Goal: Task Accomplishment & Management: Use online tool/utility

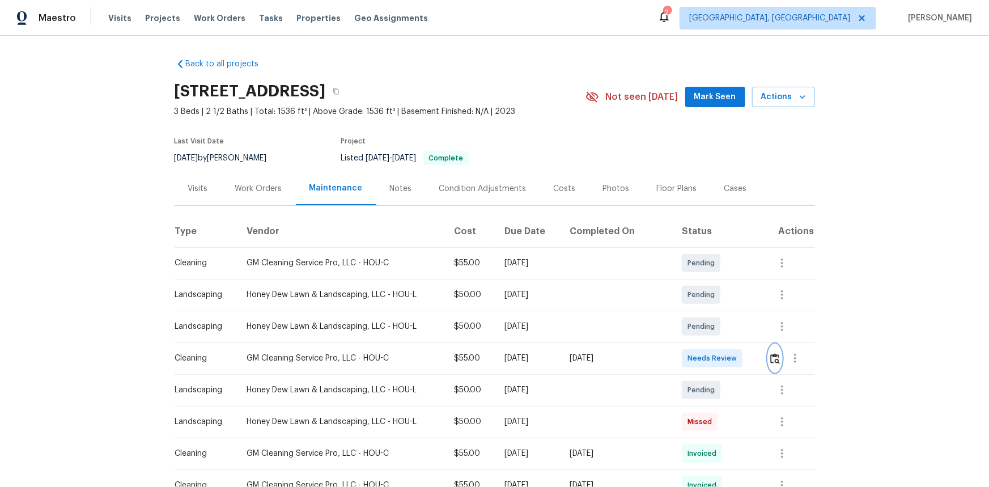
click at [768, 366] on button "button" at bounding box center [774, 358] width 13 height 27
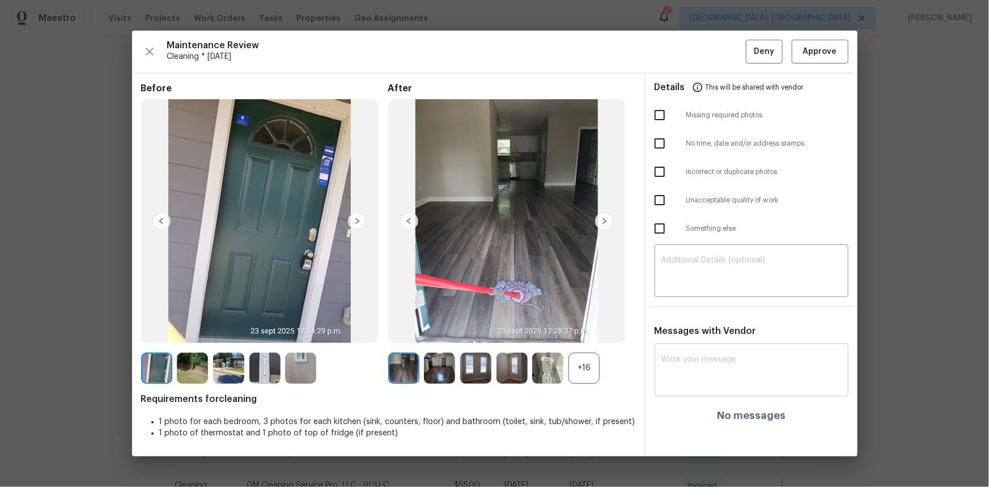
click at [680, 369] on textarea at bounding box center [751, 371] width 180 height 32
paste textarea "Maintenance Audit Team: Hello! Unfortunately, this cleaning visit completed on …"
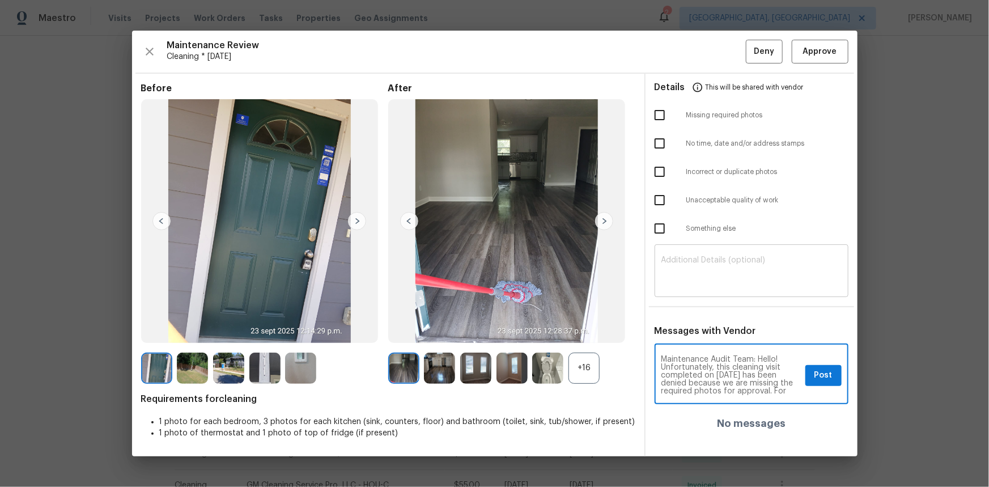
type textarea "Maintenance Audit Team: Hello! Unfortunately, this cleaning visit completed on …"
click at [684, 275] on textarea at bounding box center [751, 272] width 180 height 32
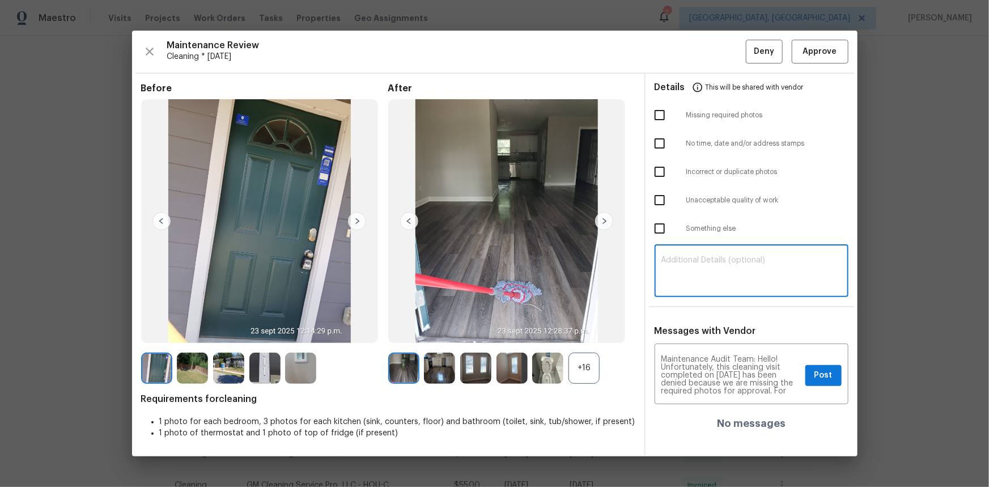
paste textarea "Maintenance Audit Team: Hello! Unfortunately, this cleaning visit completed on …"
type textarea "Maintenance Audit Team: Hello! Unfortunately, this cleaning visit completed on …"
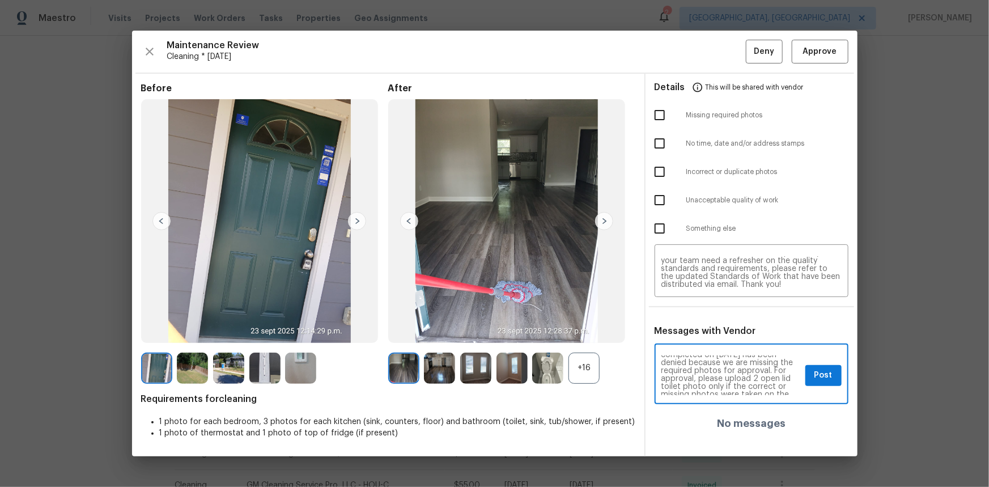
scroll to position [41, 0]
click at [579, 363] on div "+16" at bounding box center [583, 367] width 31 height 31
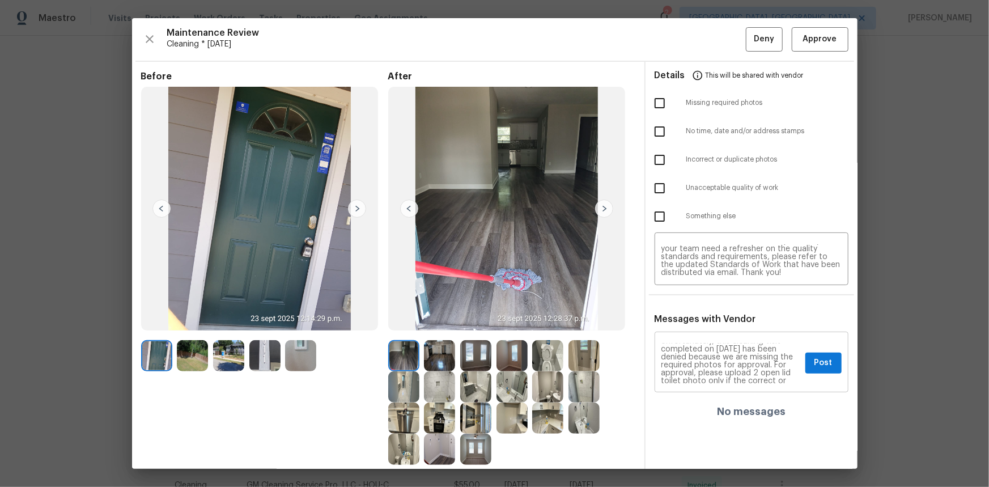
scroll to position [0, 0]
click at [657, 98] on input "checkbox" at bounding box center [660, 103] width 24 height 24
checkbox input "true"
click at [814, 361] on span "Post" at bounding box center [823, 363] width 18 height 14
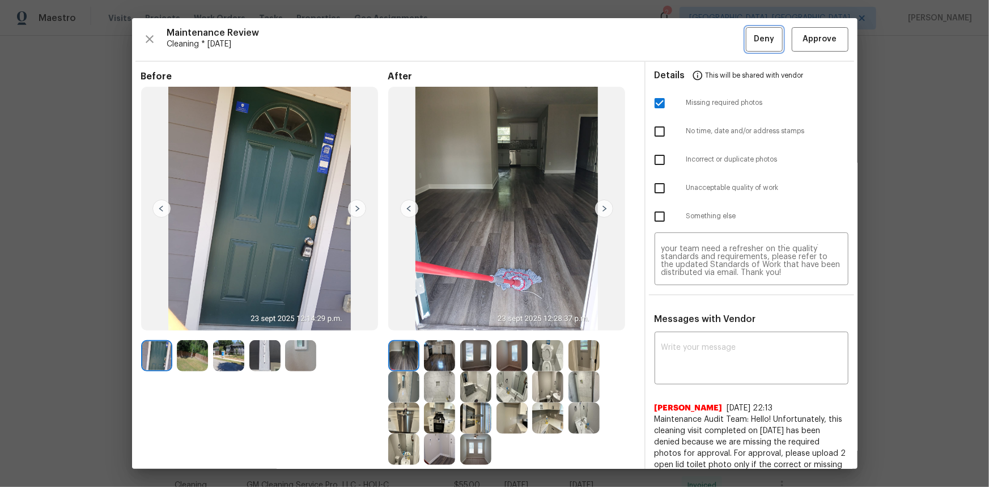
click at [754, 44] on span "Deny" at bounding box center [764, 39] width 20 height 14
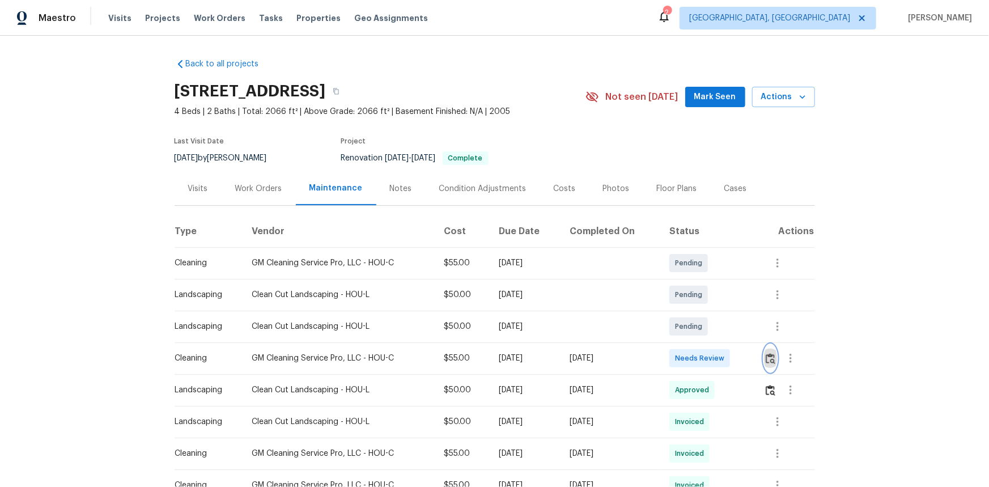
click at [775, 358] on button "button" at bounding box center [770, 358] width 13 height 27
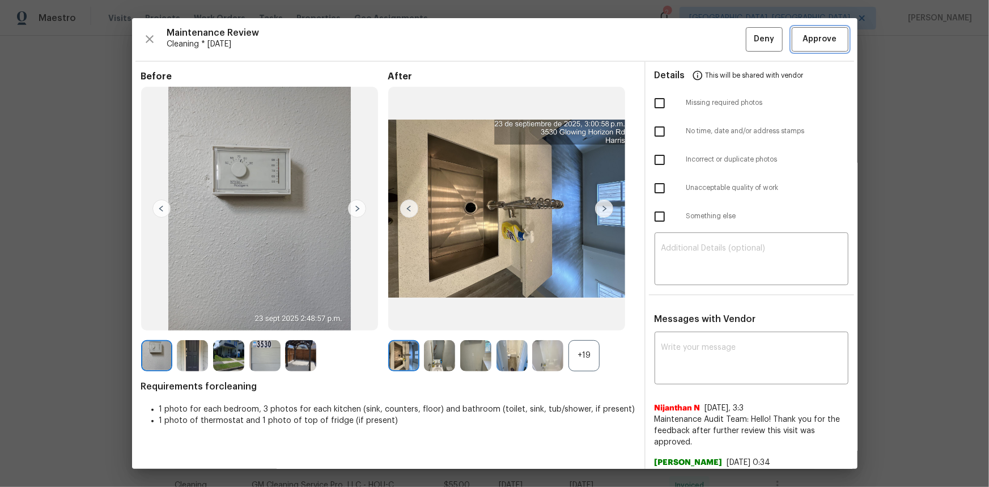
click at [808, 34] on span "Approve" at bounding box center [820, 39] width 34 height 14
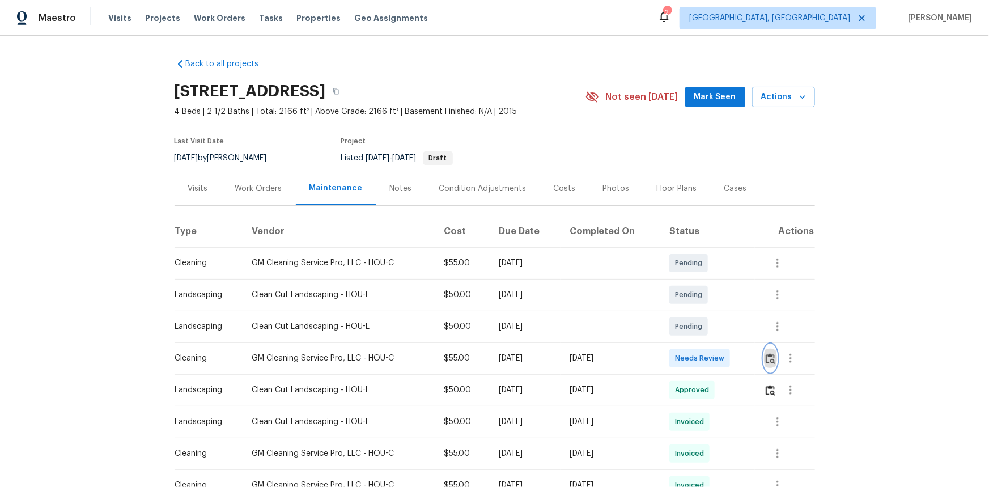
click at [703, 325] on img "button" at bounding box center [771, 358] width 10 height 11
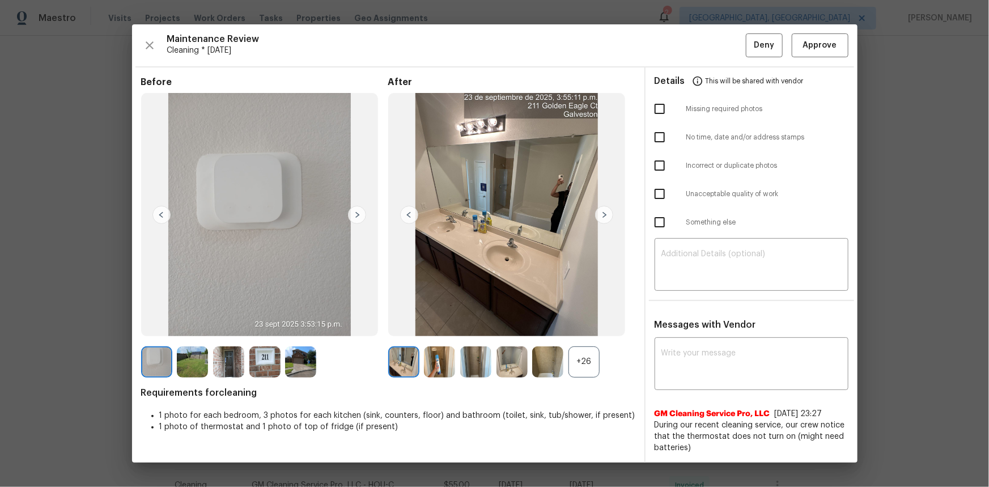
click at [594, 325] on div "+26" at bounding box center [583, 361] width 31 height 31
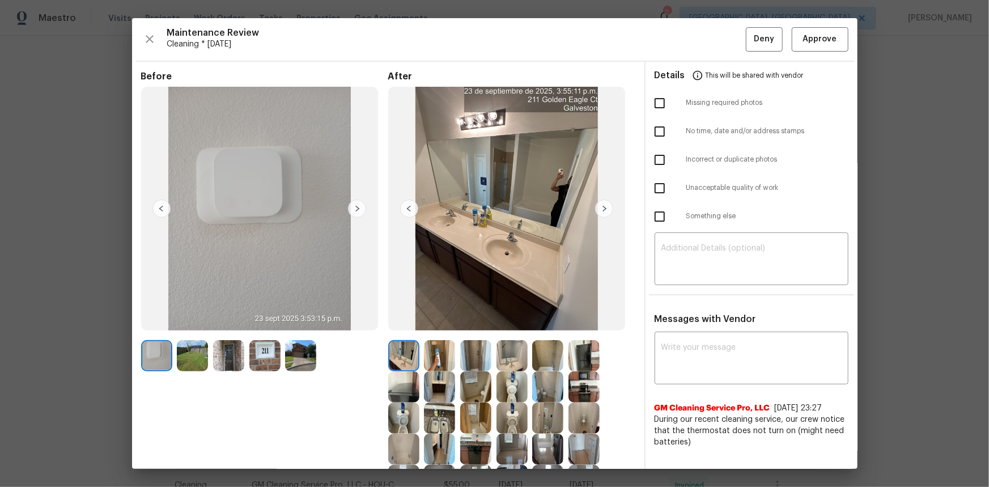
click at [154, 325] on img at bounding box center [156, 355] width 31 height 31
click at [703, 39] on span "Approve" at bounding box center [820, 39] width 34 height 14
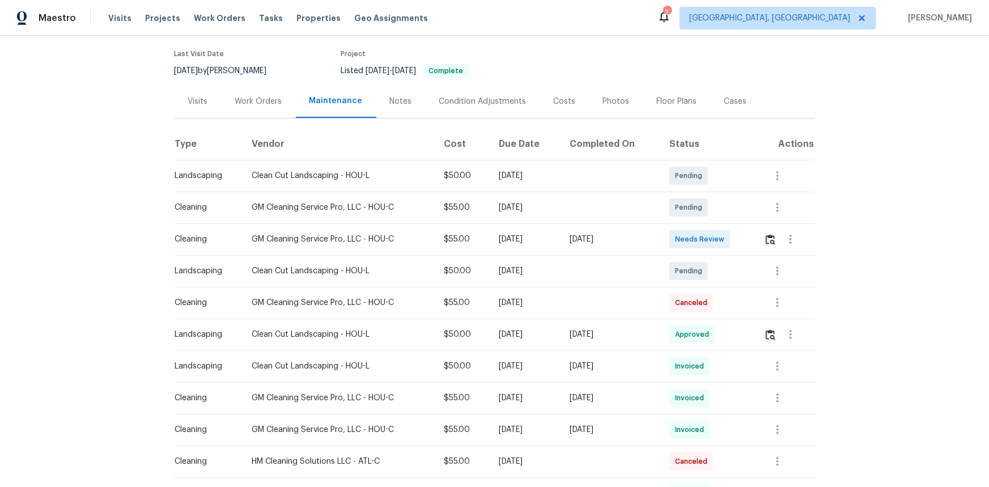
scroll to position [103, 0]
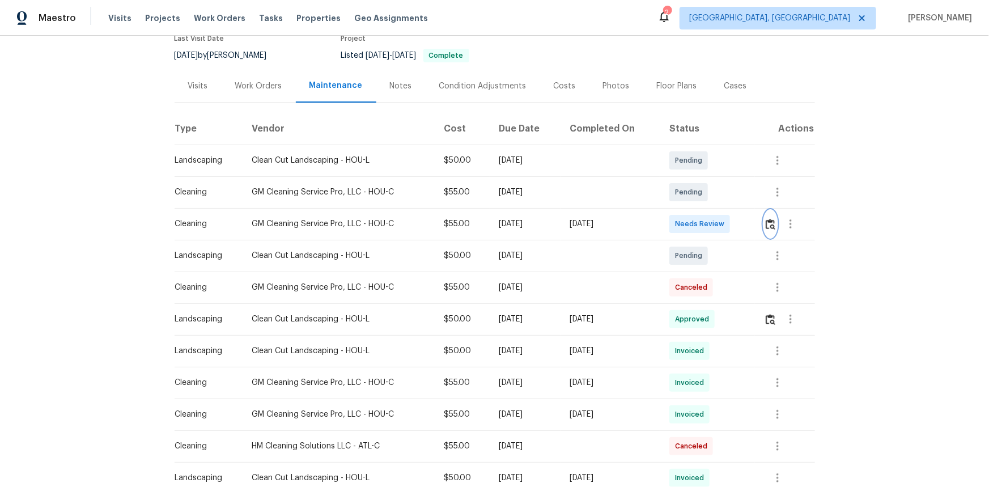
click at [703, 227] on img "button" at bounding box center [771, 224] width 10 height 11
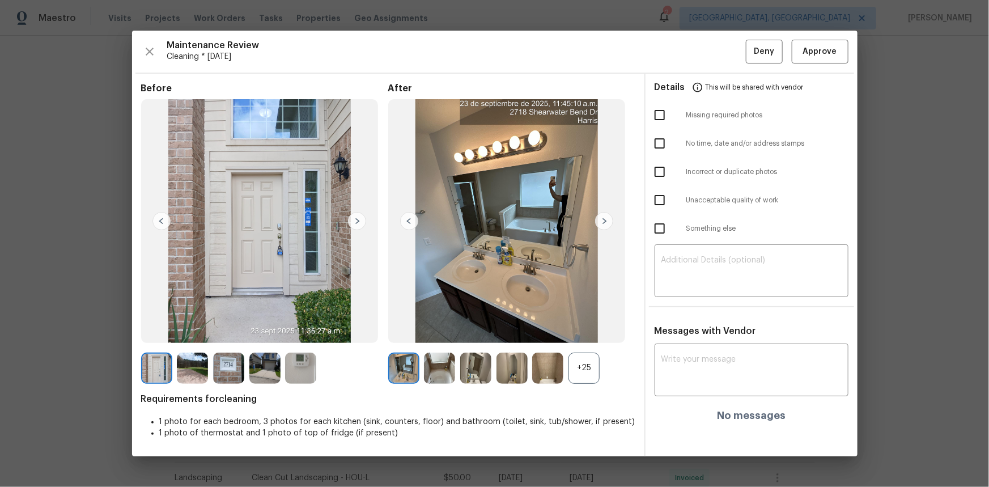
click at [300, 325] on img at bounding box center [300, 367] width 31 height 31
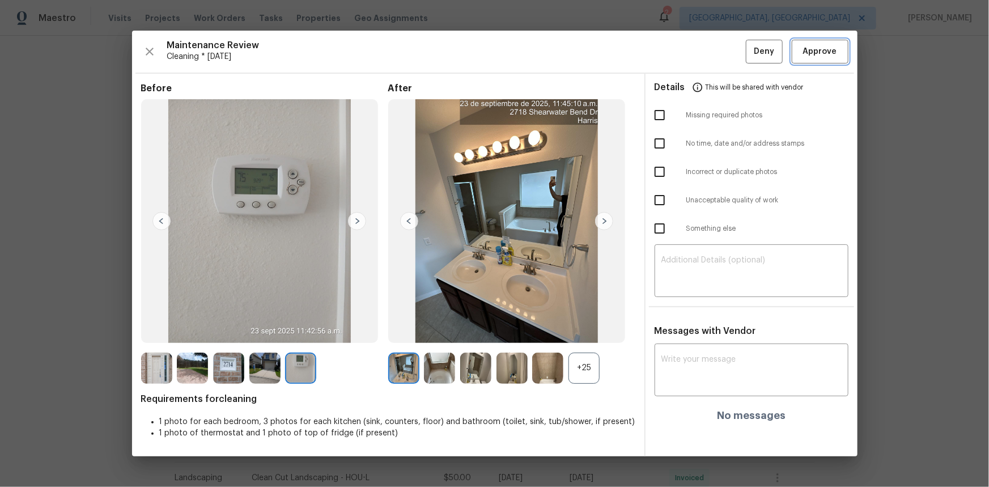
click at [703, 48] on span "Approve" at bounding box center [820, 52] width 34 height 14
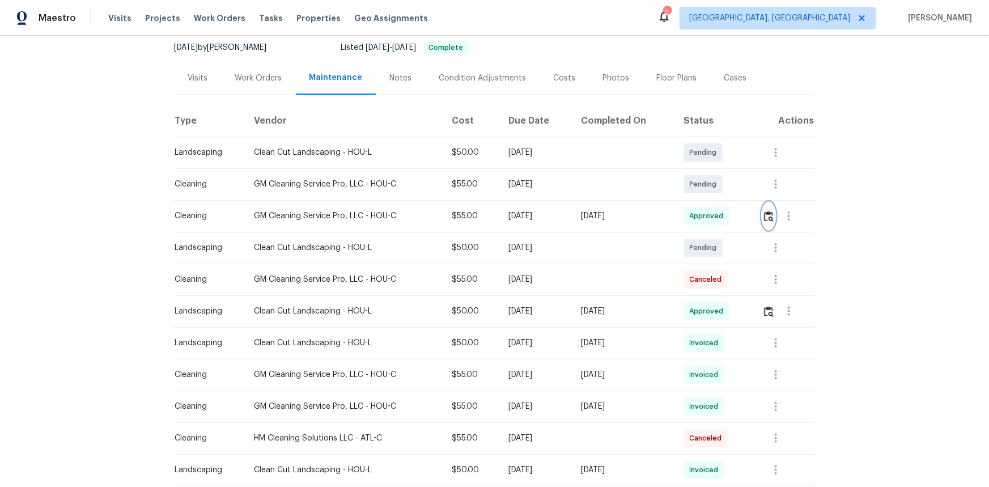
scroll to position [0, 0]
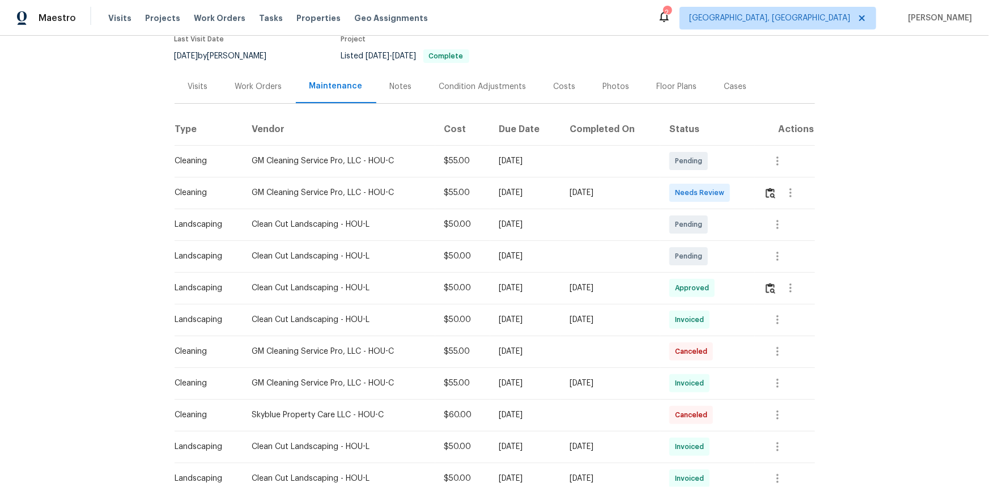
scroll to position [103, 0]
click at [703, 196] on div at bounding box center [790, 192] width 27 height 27
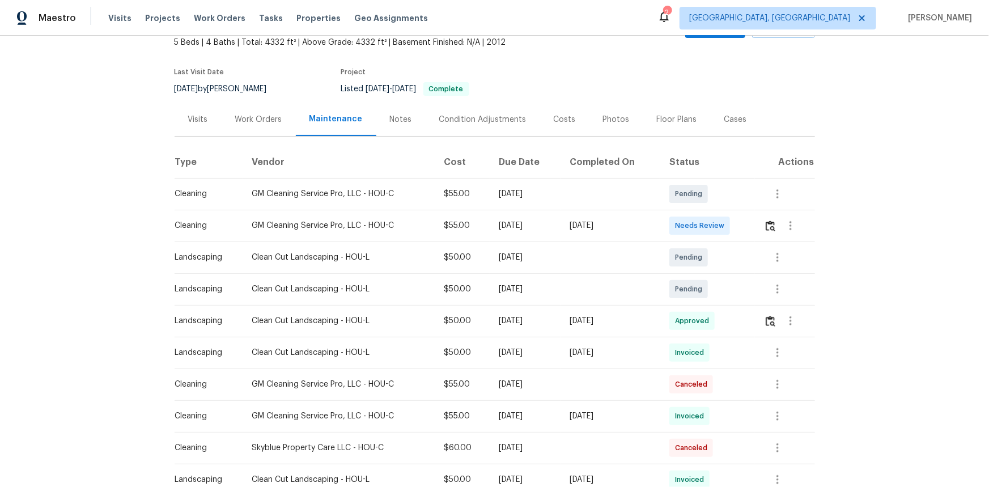
scroll to position [51, 0]
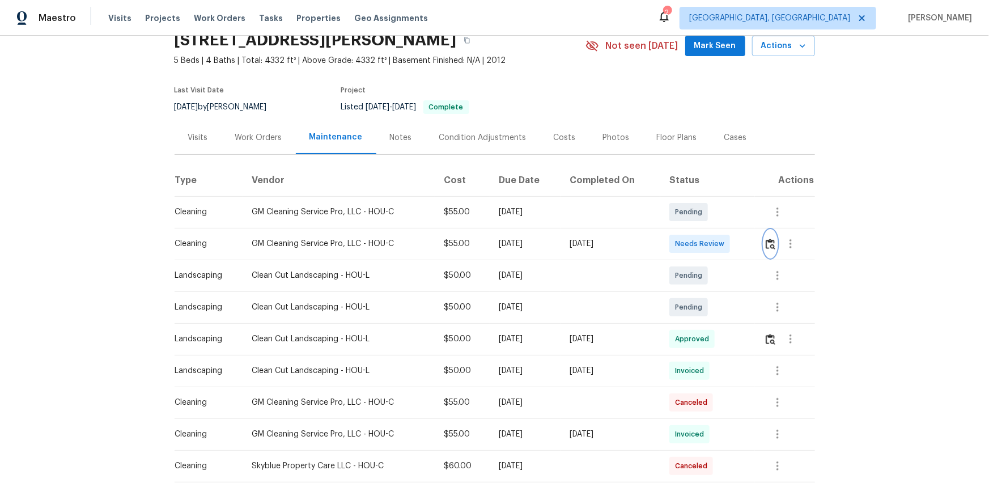
click at [703, 240] on img "button" at bounding box center [771, 244] width 10 height 11
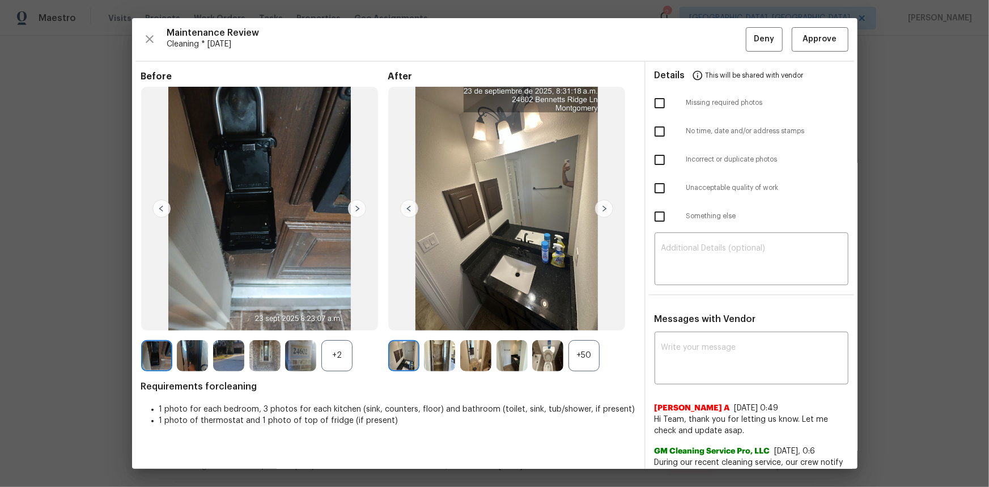
click at [587, 325] on div "+50" at bounding box center [583, 355] width 31 height 31
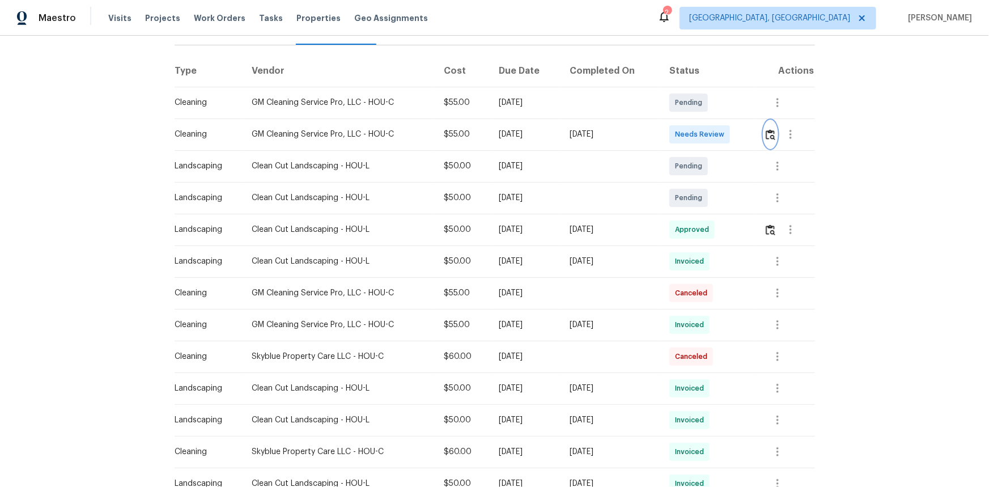
scroll to position [19, 0]
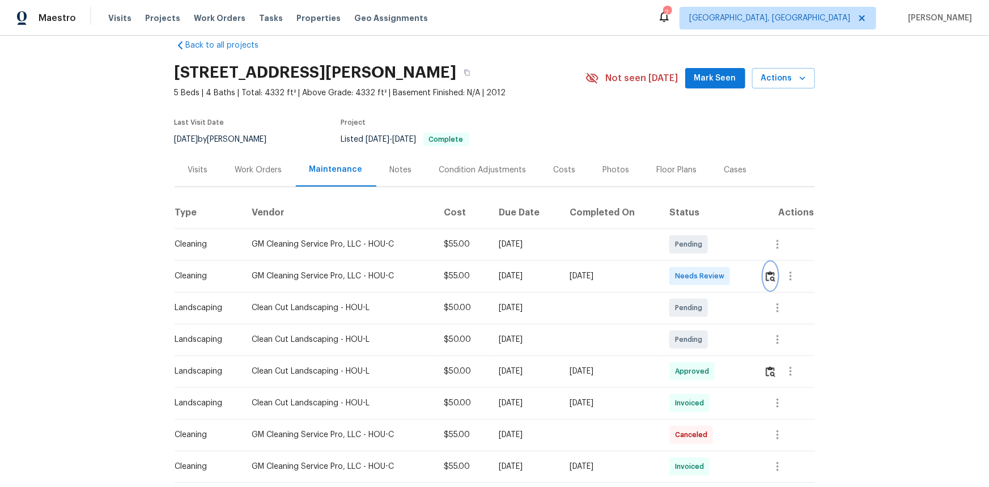
click at [703, 276] on img "button" at bounding box center [771, 276] width 10 height 11
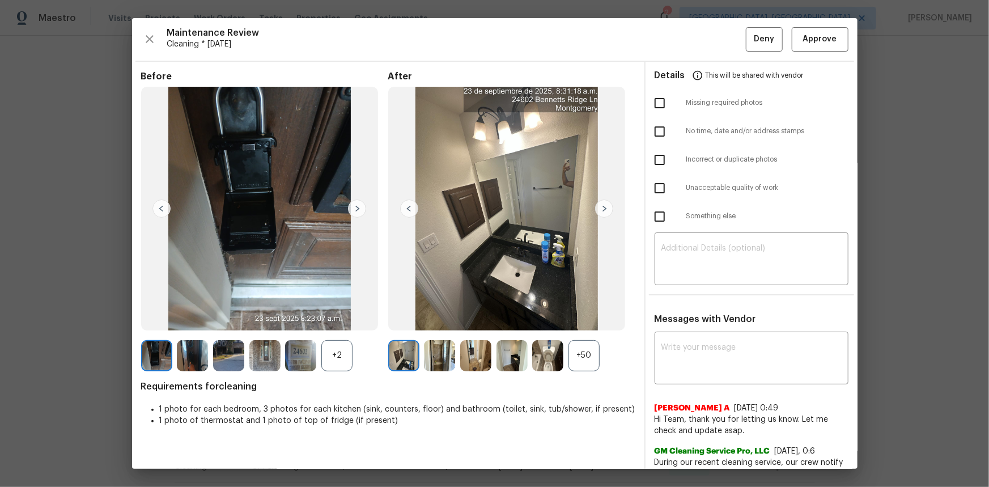
click at [580, 325] on div "+50" at bounding box center [583, 355] width 31 height 31
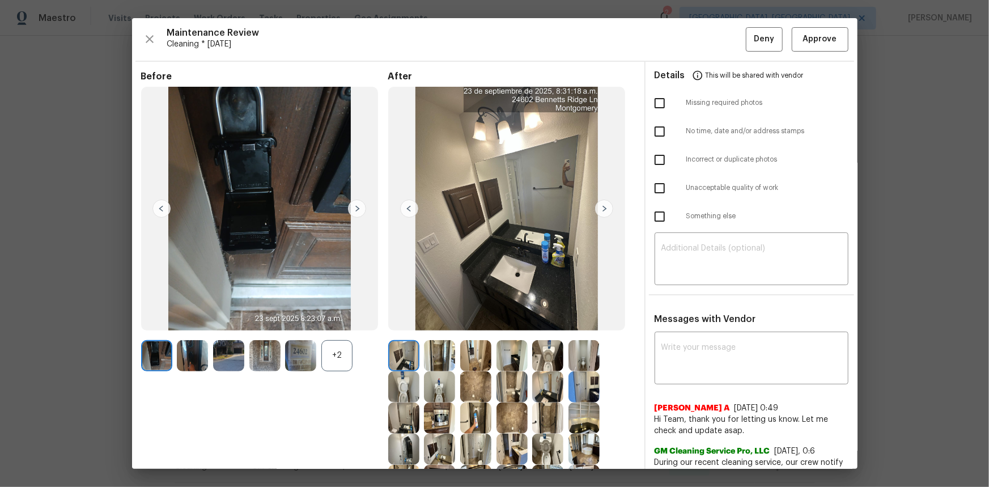
click at [335, 325] on div "+2" at bounding box center [336, 355] width 31 height 31
click at [141, 325] on img at bounding box center [156, 386] width 31 height 31
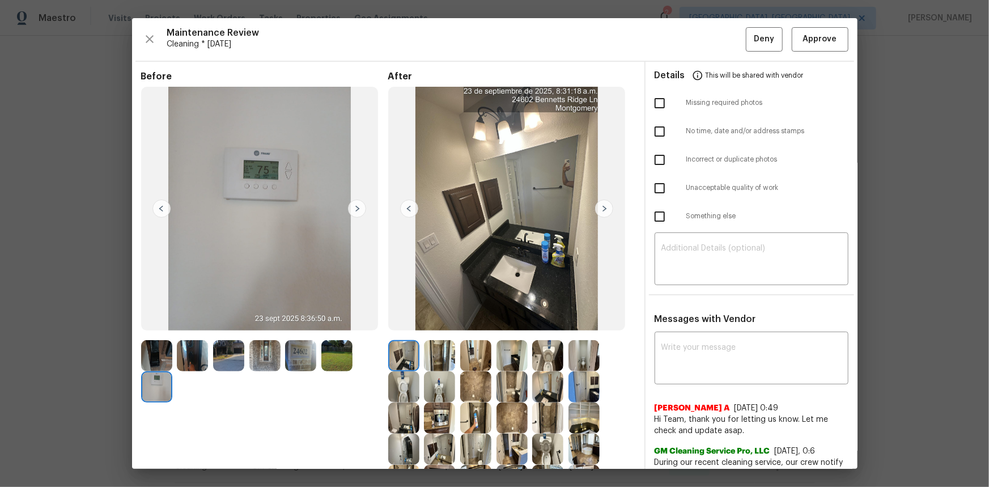
click at [147, 325] on img at bounding box center [156, 386] width 31 height 31
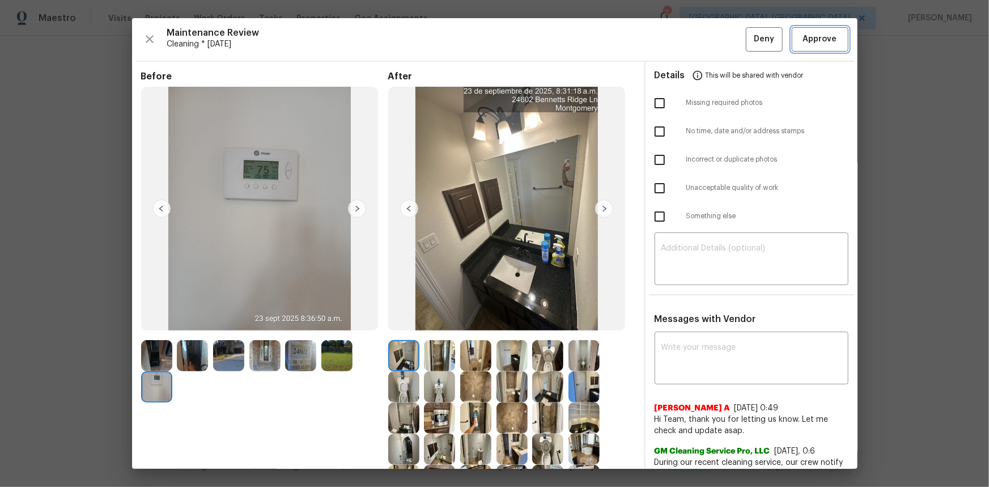
click at [703, 45] on span "Approve" at bounding box center [820, 39] width 39 height 14
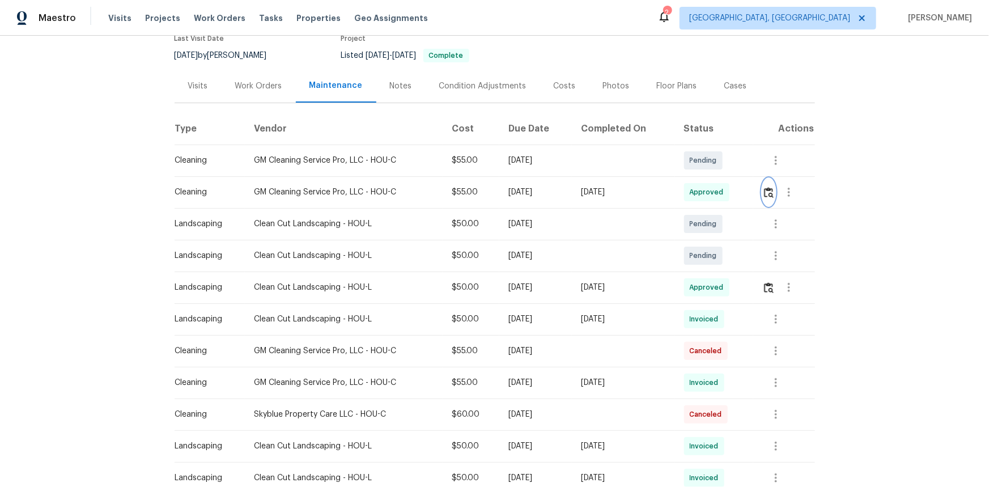
scroll to position [0, 0]
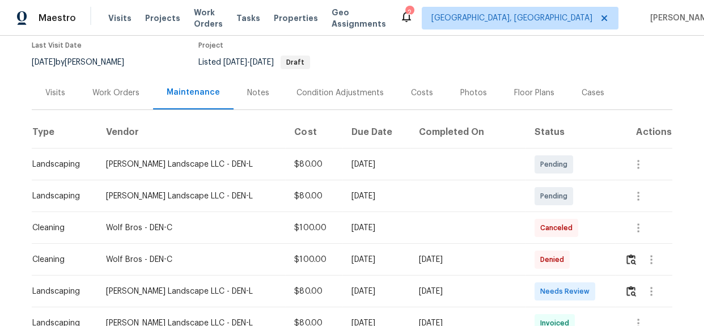
scroll to position [257, 0]
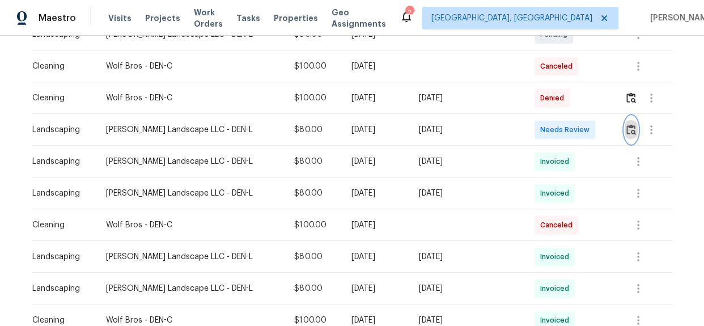
click at [626, 128] on img "button" at bounding box center [631, 129] width 10 height 11
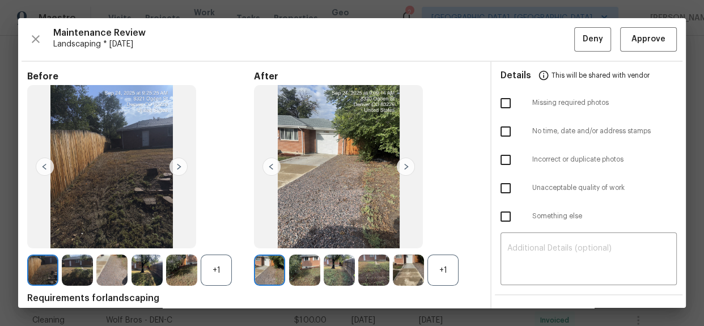
scroll to position [0, 0]
click at [655, 45] on span "Approve" at bounding box center [648, 39] width 34 height 14
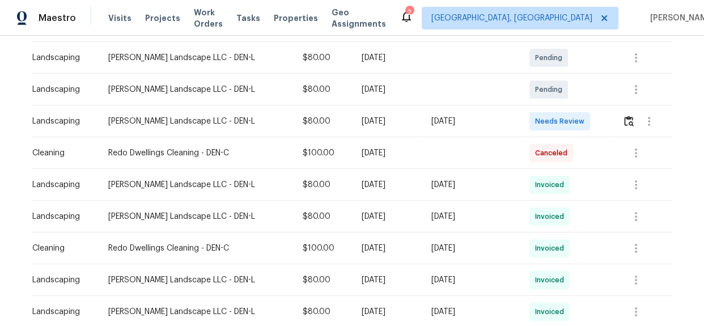
scroll to position [206, 0]
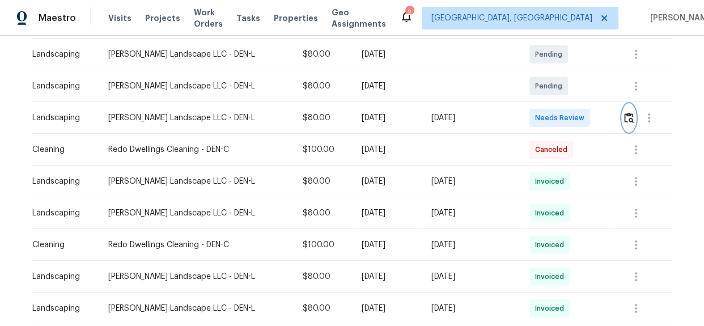
click at [625, 114] on img "button" at bounding box center [629, 117] width 10 height 11
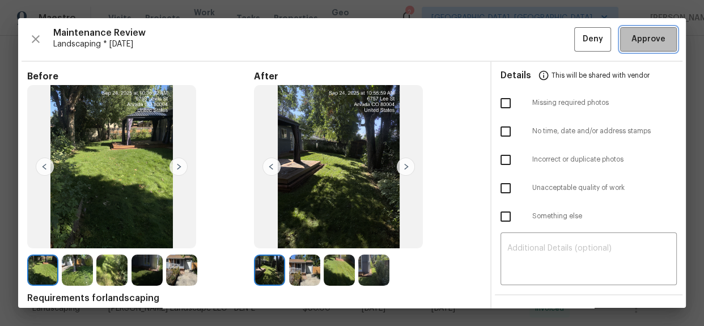
click at [640, 35] on span "Approve" at bounding box center [648, 39] width 34 height 14
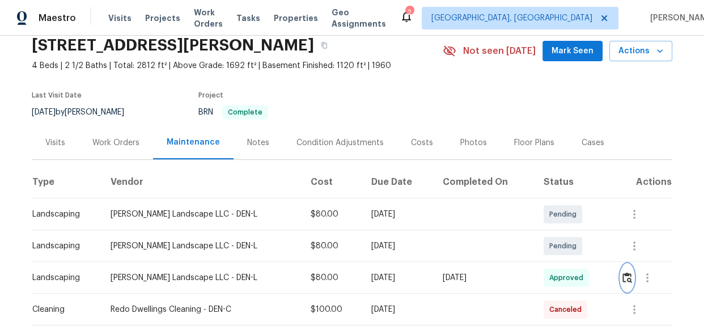
scroll to position [0, 0]
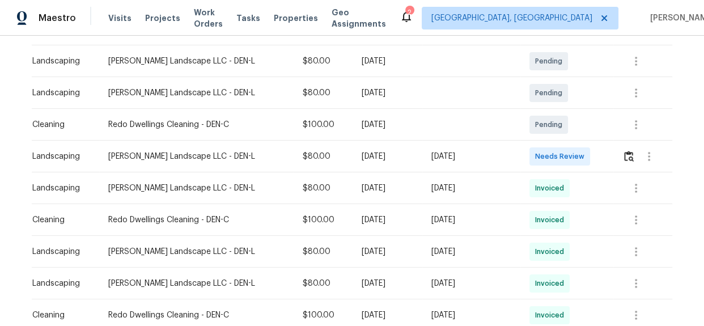
scroll to position [206, 0]
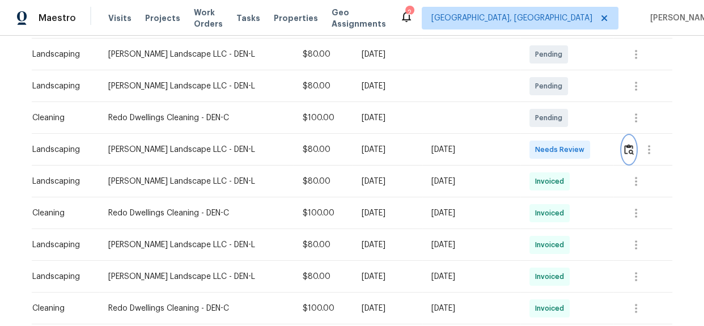
click at [629, 147] on img "button" at bounding box center [629, 149] width 10 height 11
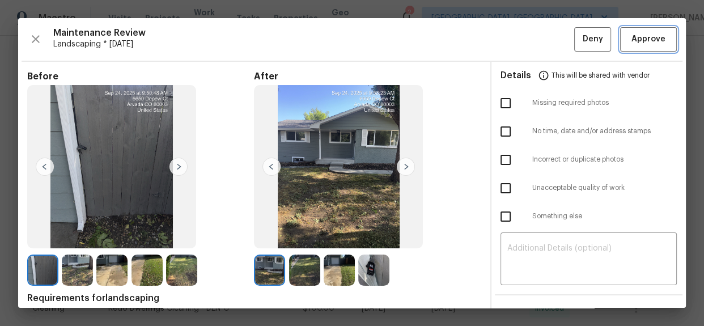
drag, startPoint x: 644, startPoint y: 41, endPoint x: 527, endPoint y: 50, distance: 117.1
click at [644, 41] on span "Approve" at bounding box center [648, 39] width 34 height 14
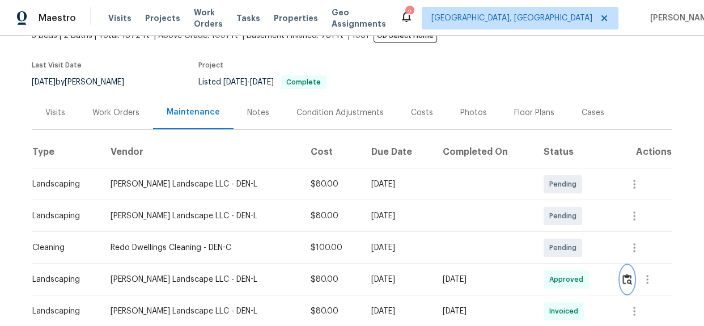
scroll to position [0, 0]
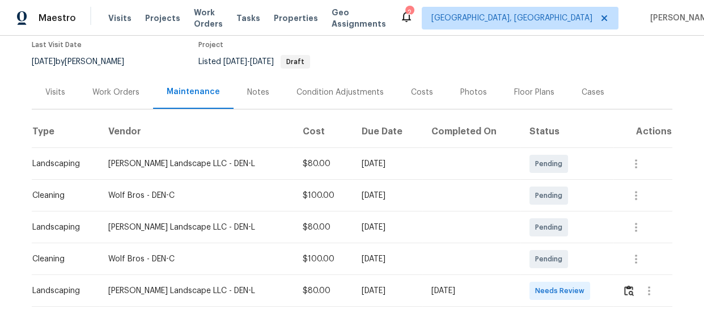
scroll to position [152, 0]
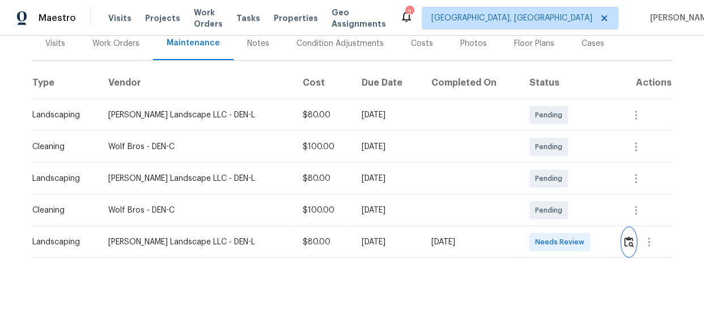
click at [624, 238] on img "button" at bounding box center [629, 241] width 10 height 11
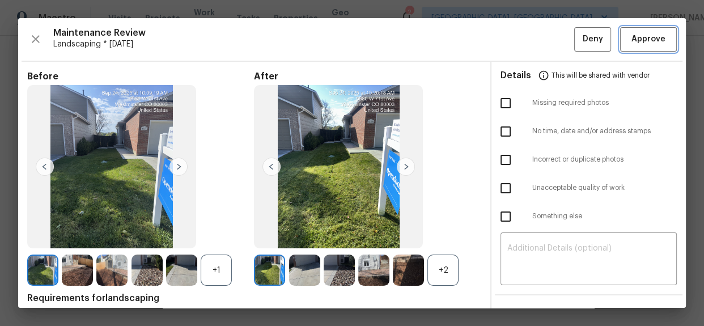
drag, startPoint x: 640, startPoint y: 40, endPoint x: 660, endPoint y: 59, distance: 27.2
click at [640, 40] on span "Approve" at bounding box center [648, 39] width 34 height 14
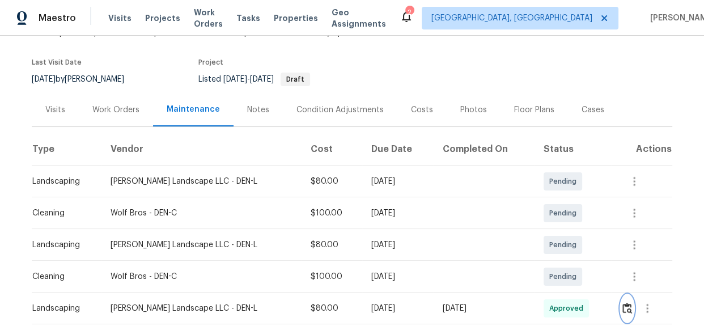
scroll to position [0, 0]
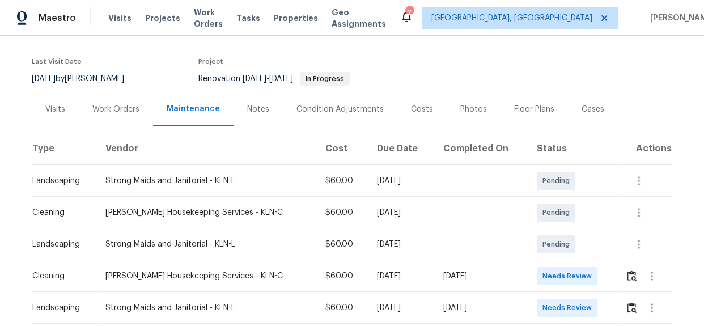
scroll to position [206, 0]
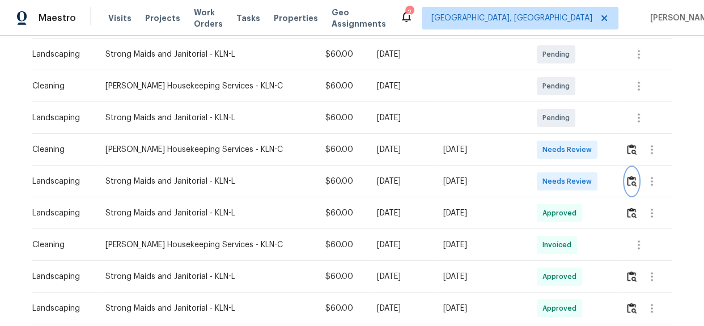
click at [627, 181] on img "button" at bounding box center [632, 181] width 10 height 11
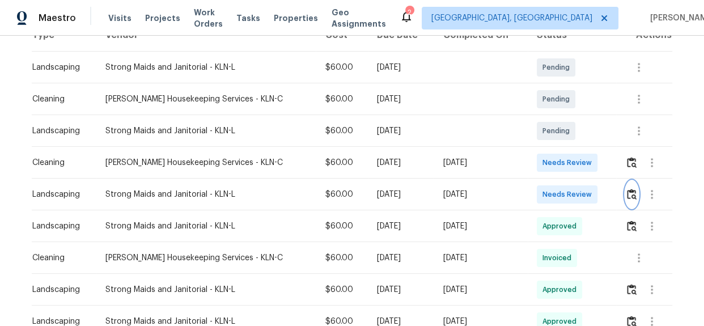
scroll to position [186, 0]
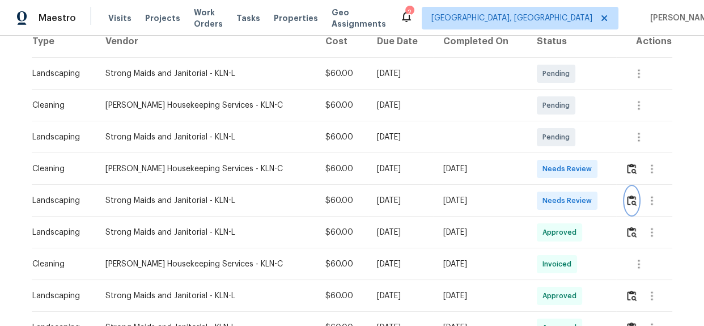
click at [627, 202] on img "button" at bounding box center [632, 200] width 10 height 11
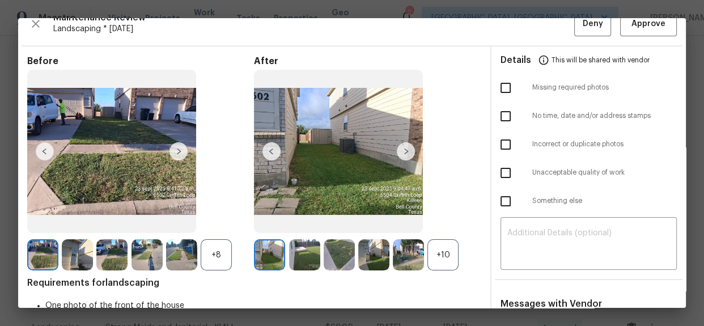
scroll to position [0, 0]
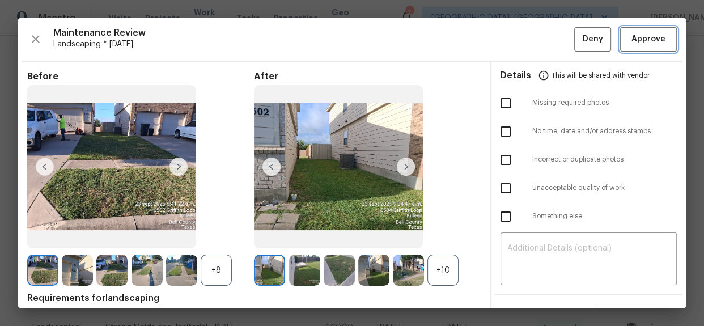
drag, startPoint x: 656, startPoint y: 36, endPoint x: 669, endPoint y: 46, distance: 16.6
click at [656, 36] on span "Approve" at bounding box center [648, 39] width 34 height 14
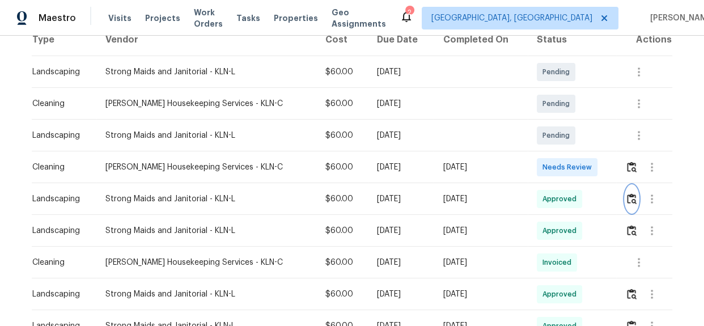
scroll to position [206, 0]
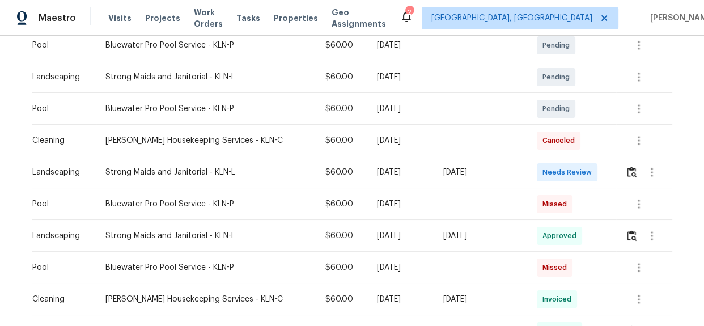
scroll to position [341, 0]
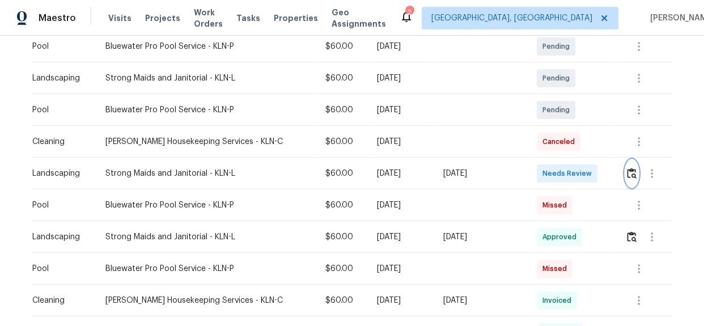
click at [628, 170] on img "button" at bounding box center [632, 173] width 10 height 11
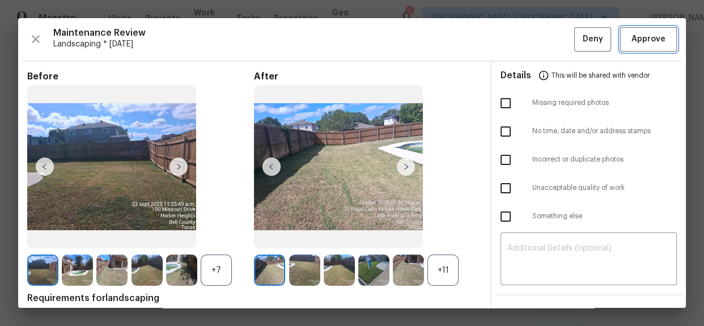
click at [663, 34] on button "Approve" at bounding box center [648, 39] width 57 height 24
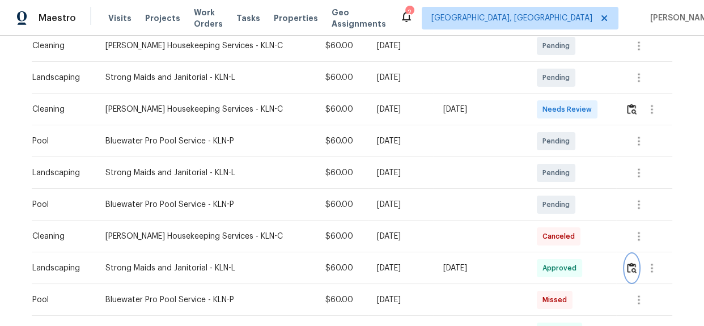
scroll to position [309, 0]
